Goal: Task Accomplishment & Management: Manage account settings

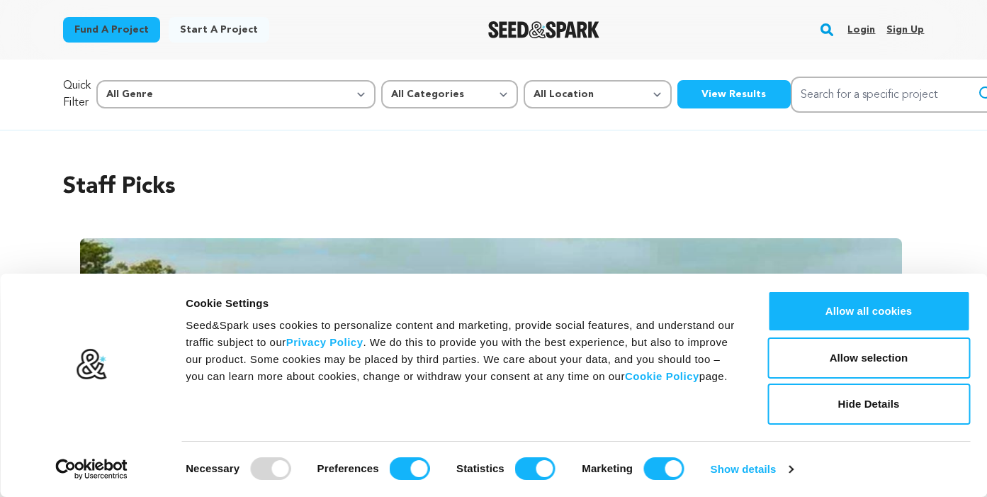
click at [861, 30] on link "Login" at bounding box center [862, 29] width 28 height 23
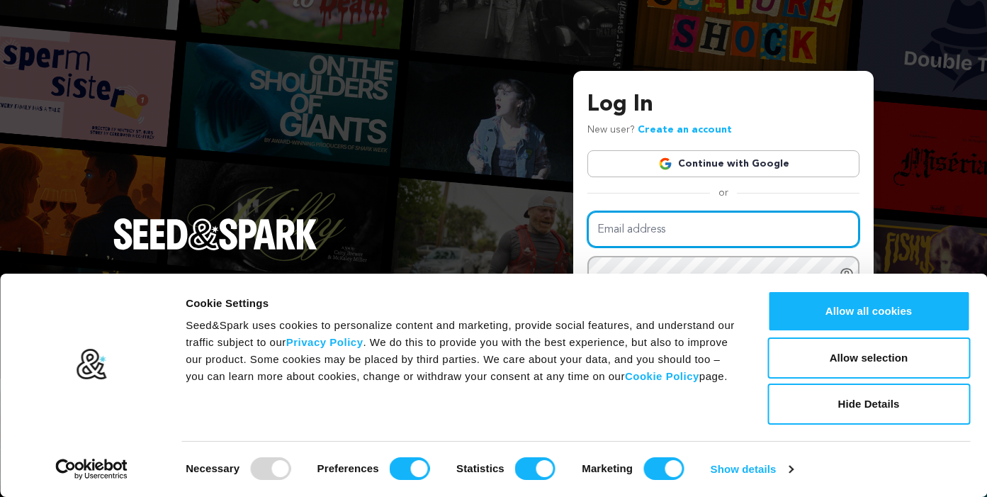
type input "[EMAIL_ADDRESS][DOMAIN_NAME]"
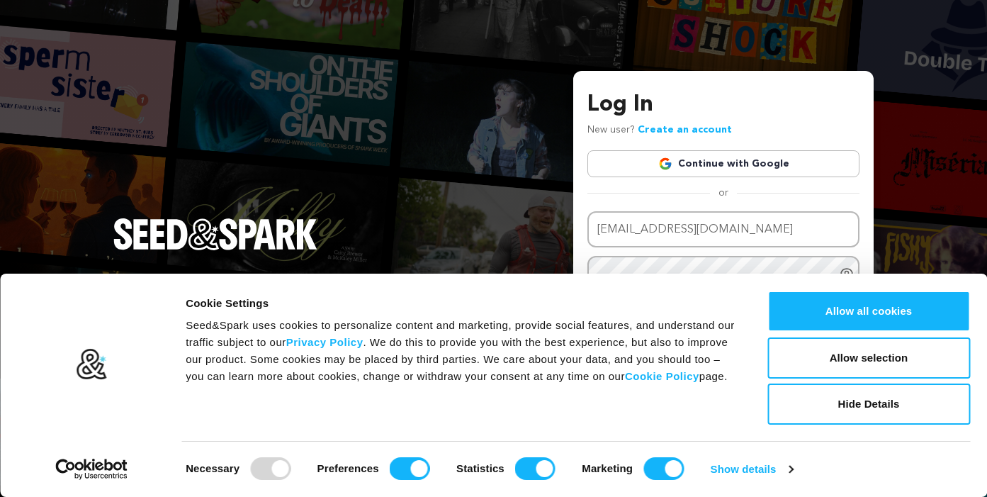
click at [780, 334] on div "Allow all cookies Customize Allow selection Hide Details" at bounding box center [869, 358] width 203 height 134
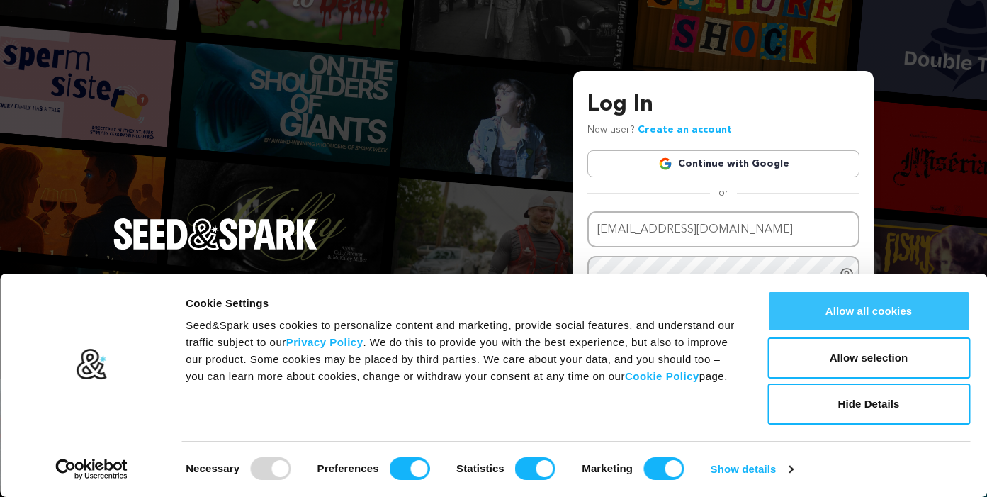
click at [780, 318] on button "Allow all cookies" at bounding box center [869, 311] width 203 height 41
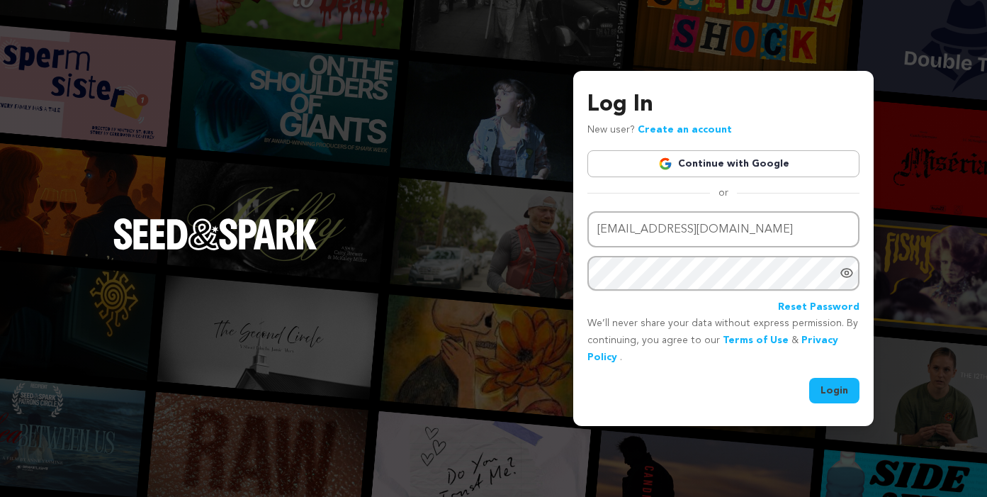
click at [841, 386] on button "Login" at bounding box center [834, 391] width 50 height 26
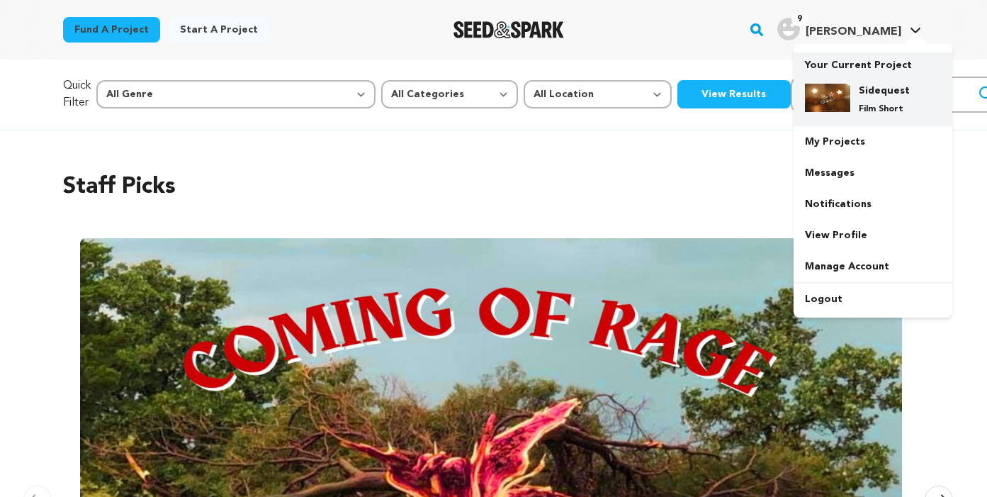
click at [885, 93] on h4 "Sidequest" at bounding box center [884, 91] width 51 height 14
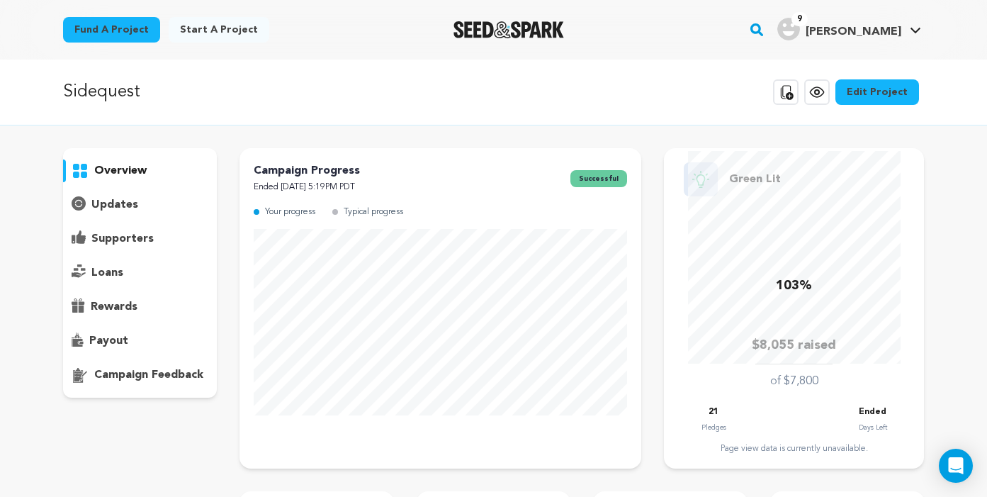
click at [128, 229] on div "supporters" at bounding box center [140, 239] width 155 height 23
